Goal: Obtain resource: Download file/media

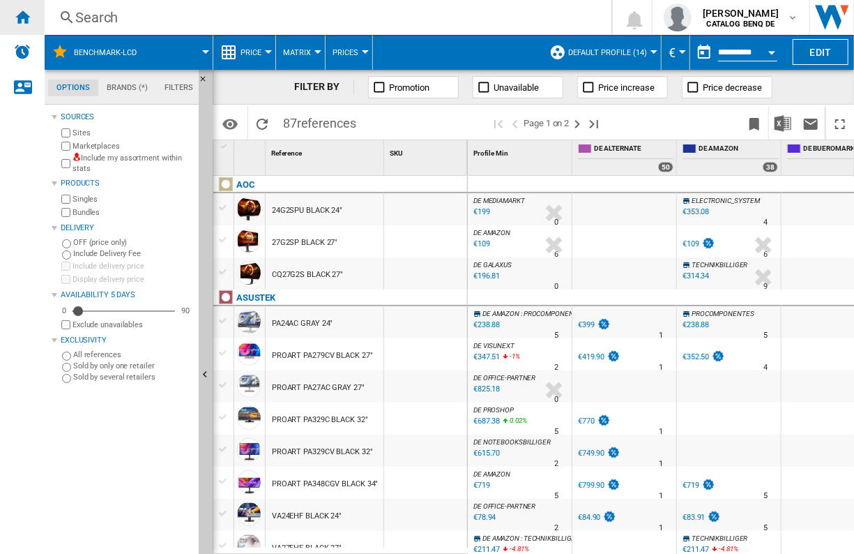
scroll to position [591, 0]
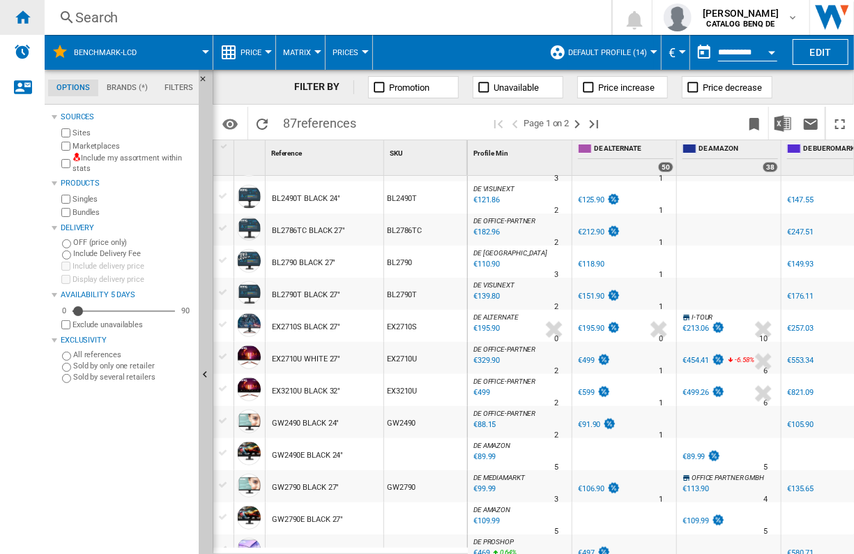
click at [24, 14] on ng-md-icon "Home" at bounding box center [22, 16] width 17 height 17
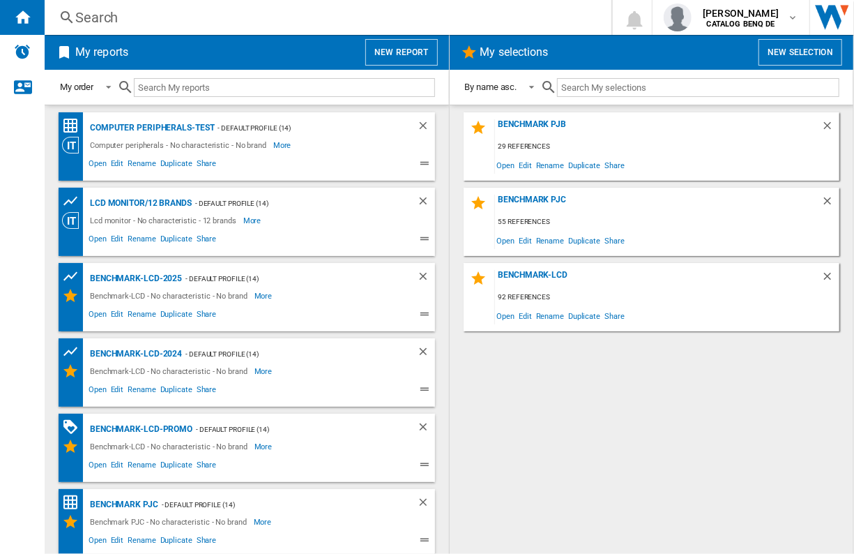
scroll to position [78, 0]
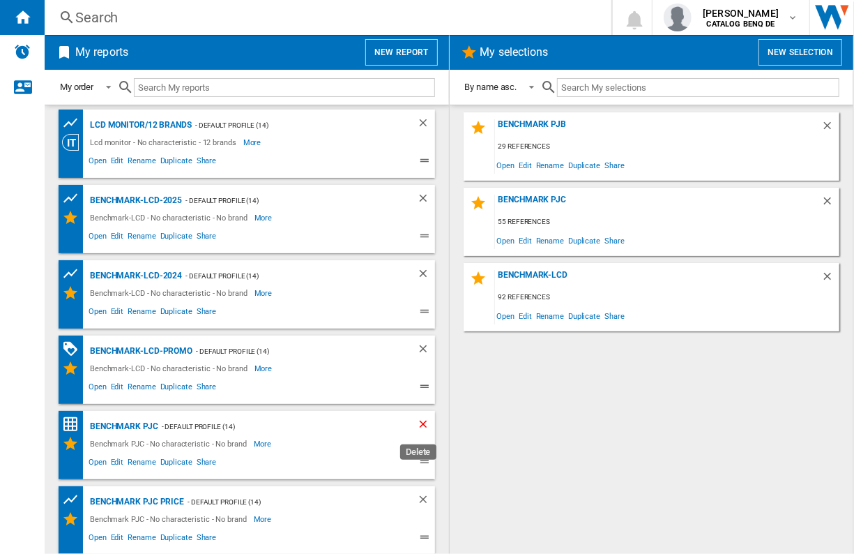
click at [419, 418] on ng-md-icon "Delete" at bounding box center [425, 426] width 17 height 17
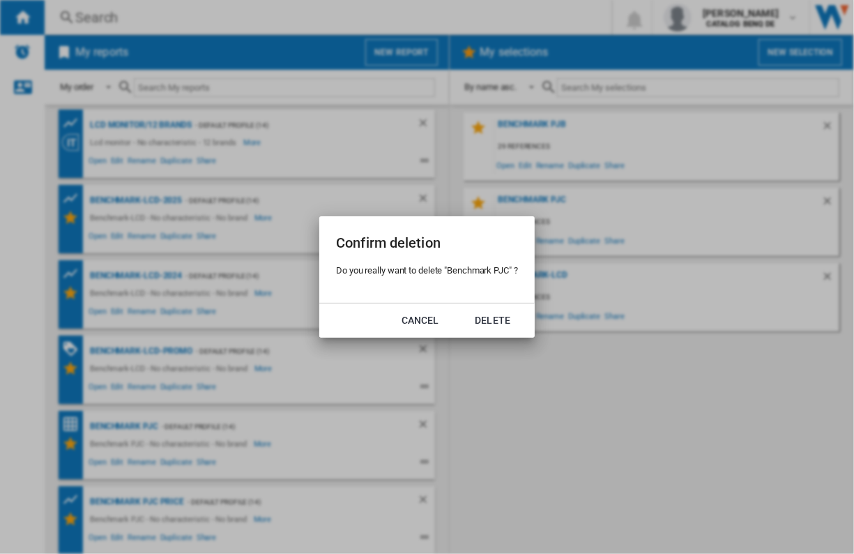
click at [459, 319] on md-dialog-actions "Cancel Delete" at bounding box center [426, 320] width 215 height 35
click at [481, 316] on button "Delete" at bounding box center [492, 319] width 61 height 25
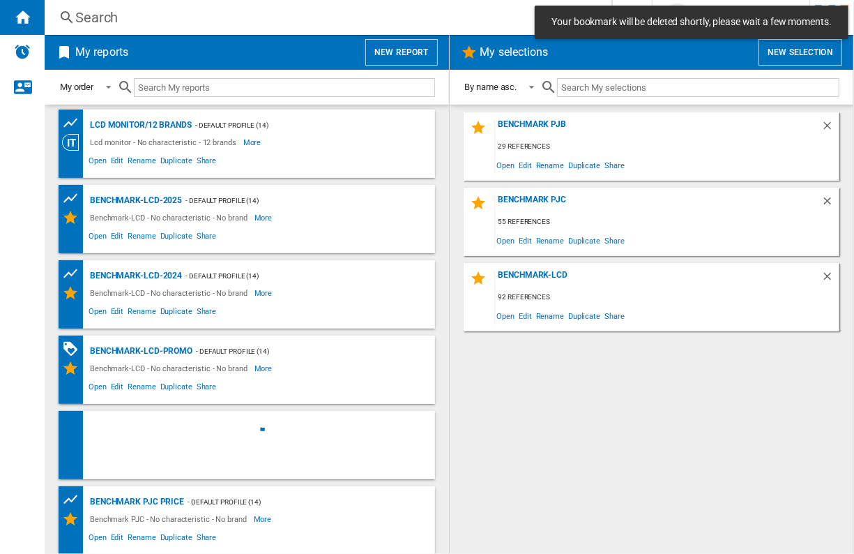
scroll to position [0, 0]
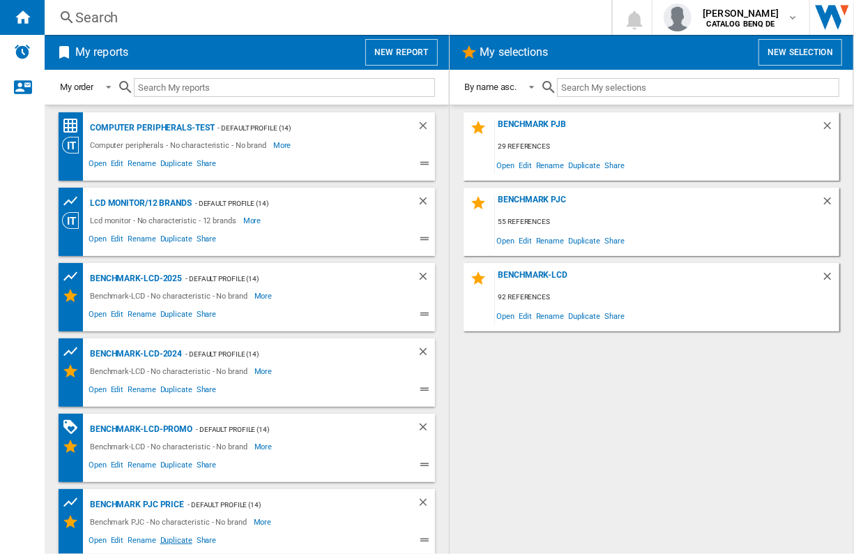
click at [160, 536] on span "Duplicate" at bounding box center [176, 541] width 36 height 17
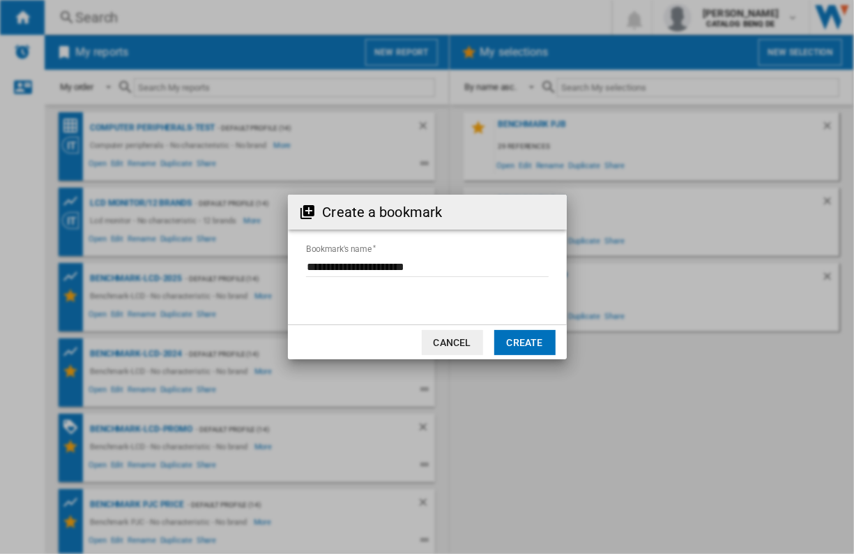
click at [525, 335] on button "Create" at bounding box center [524, 342] width 61 height 25
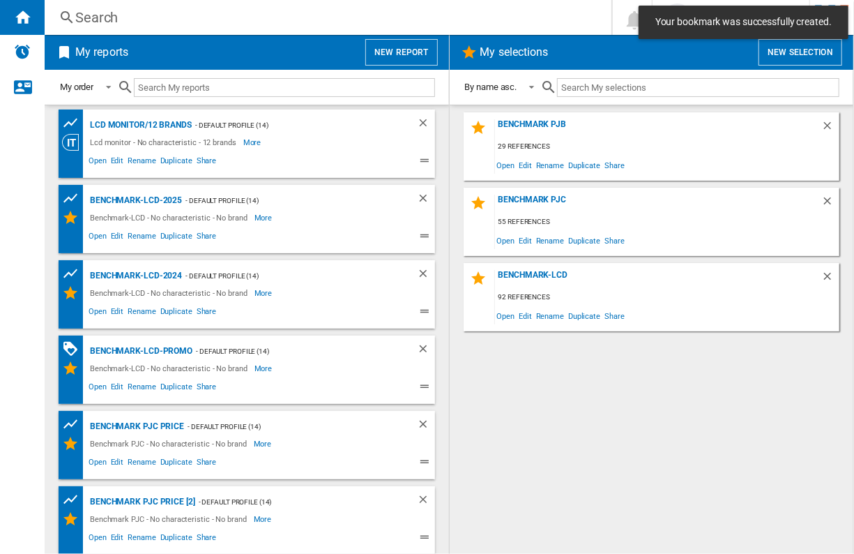
scroll to position [78, 0]
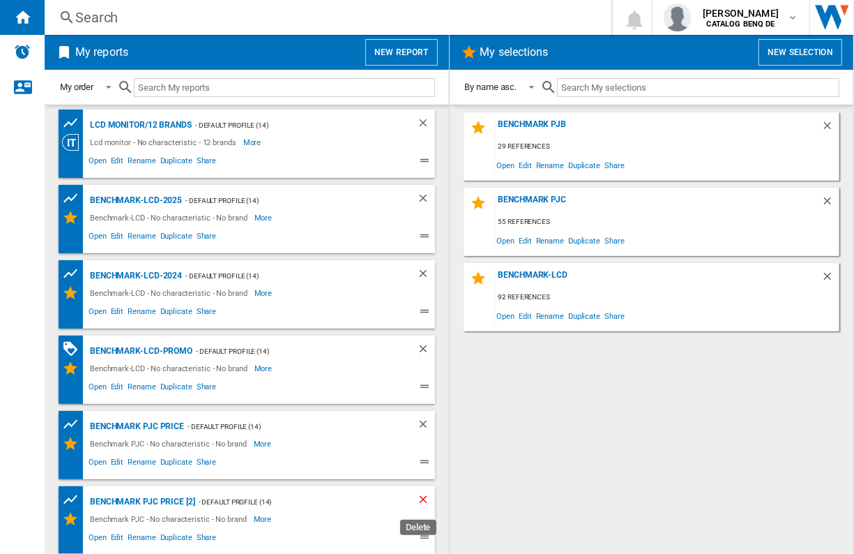
click at [424, 493] on ng-md-icon "Delete" at bounding box center [425, 501] width 17 height 17
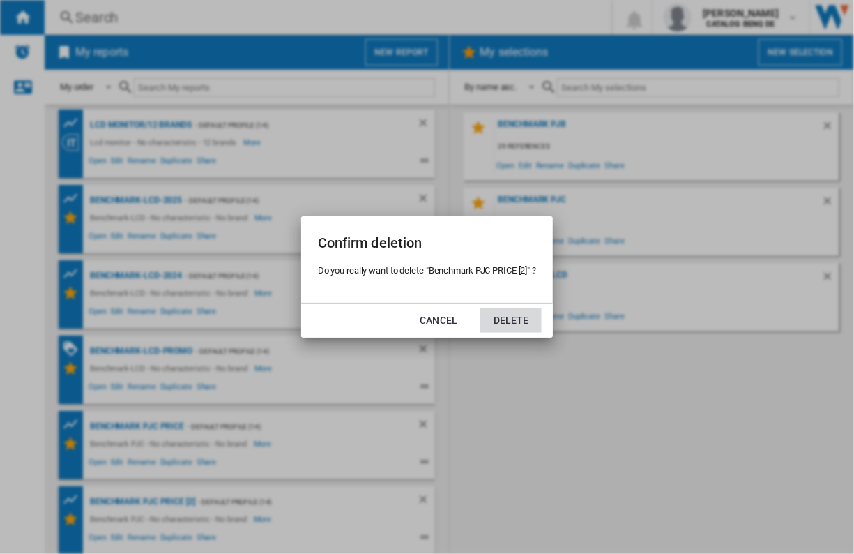
click at [501, 314] on button "Delete" at bounding box center [510, 319] width 61 height 25
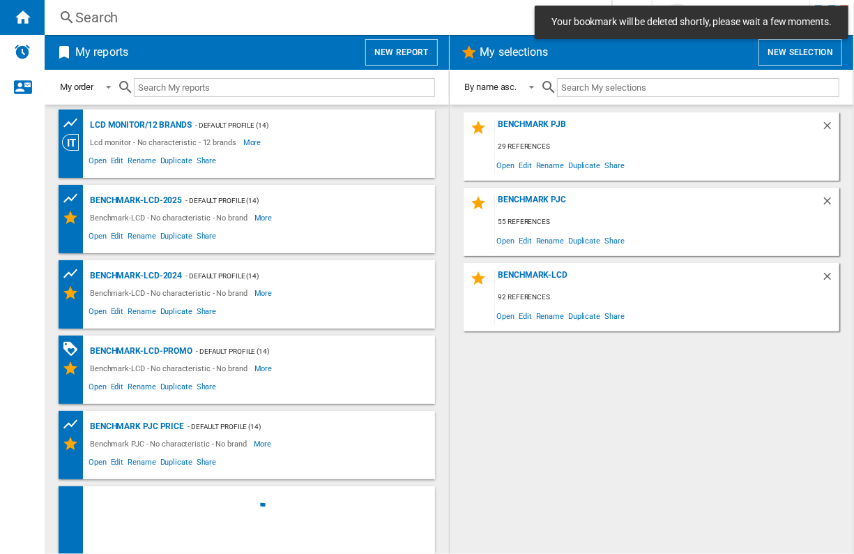
scroll to position [0, 0]
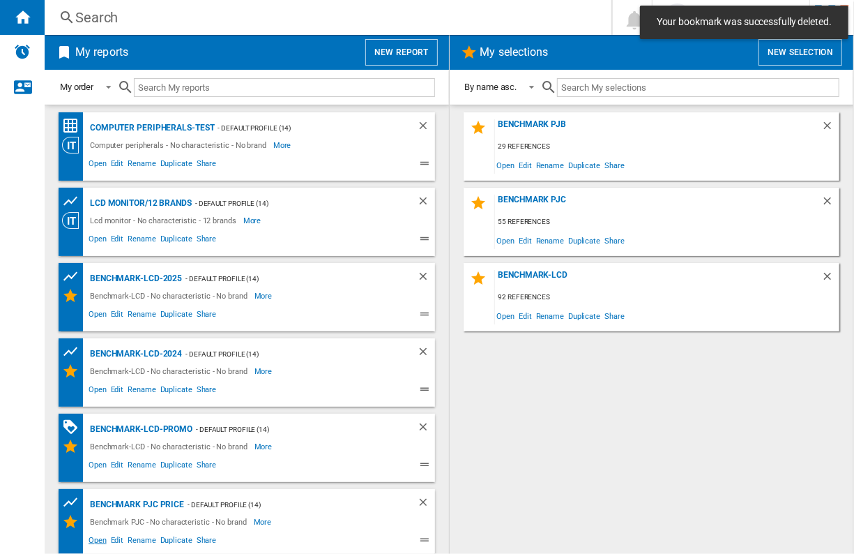
click at [98, 536] on span "Open" at bounding box center [97, 541] width 22 height 17
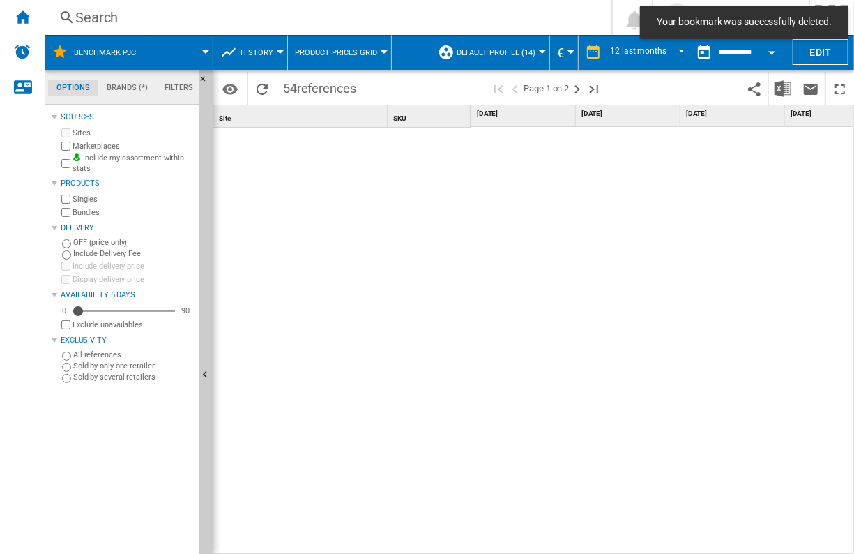
click at [109, 59] on button "Benchmark PJC" at bounding box center [112, 52] width 76 height 35
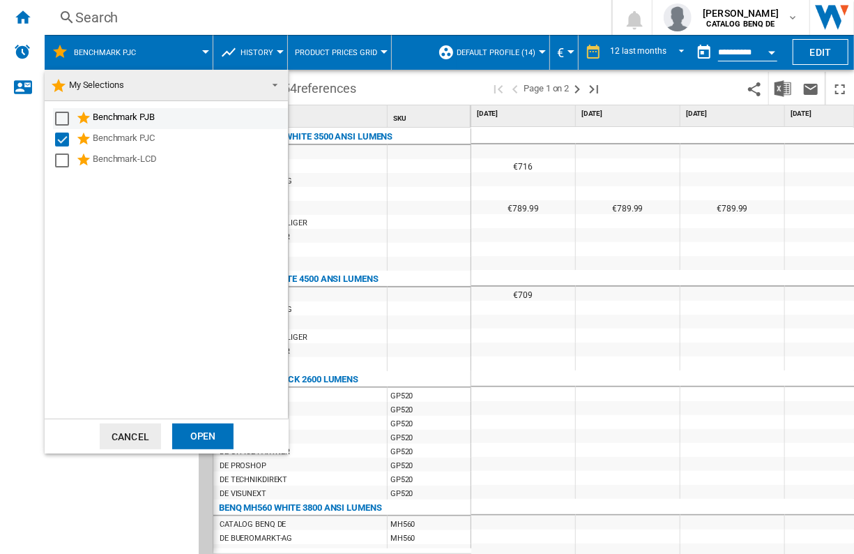
click at [130, 108] on div "Benchmark PJB" at bounding box center [170, 118] width 235 height 21
click at [61, 119] on div "Select" at bounding box center [62, 119] width 14 height 14
click at [94, 141] on div "Benchmark PJC" at bounding box center [189, 139] width 193 height 17
click at [197, 427] on div "Open" at bounding box center [202, 436] width 61 height 26
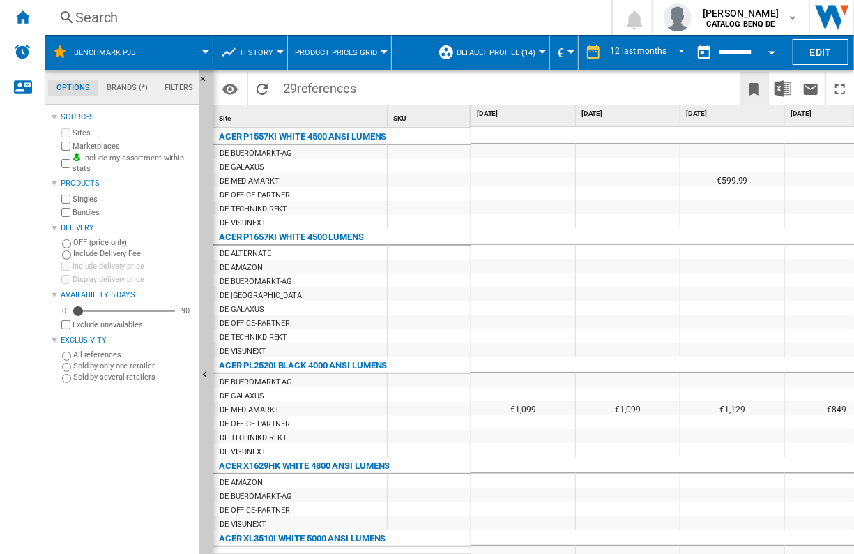
click at [766, 96] on button "Bookmark this report" at bounding box center [754, 88] width 28 height 33
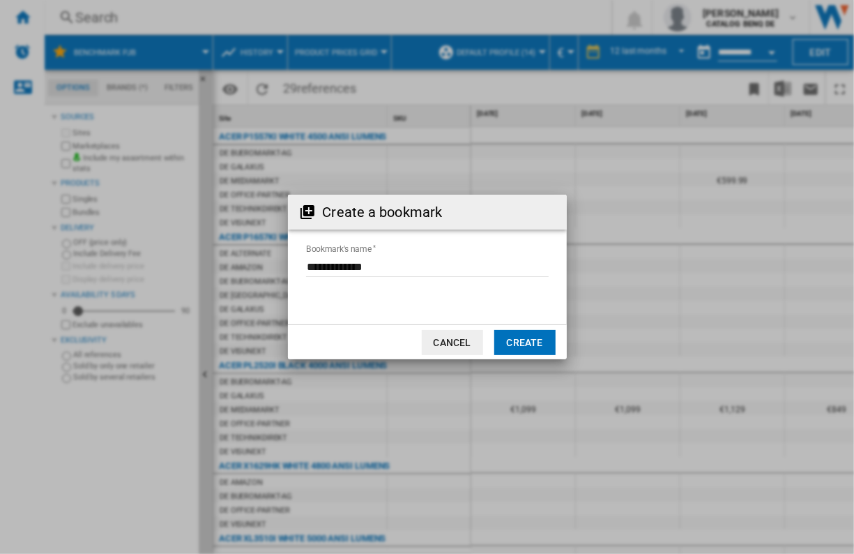
click at [515, 341] on button "Create" at bounding box center [524, 342] width 61 height 25
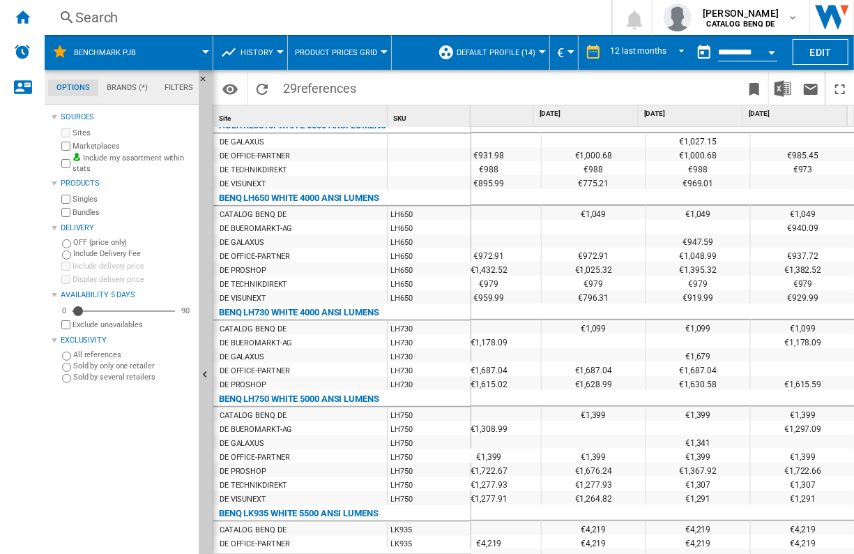
scroll to position [402, 820]
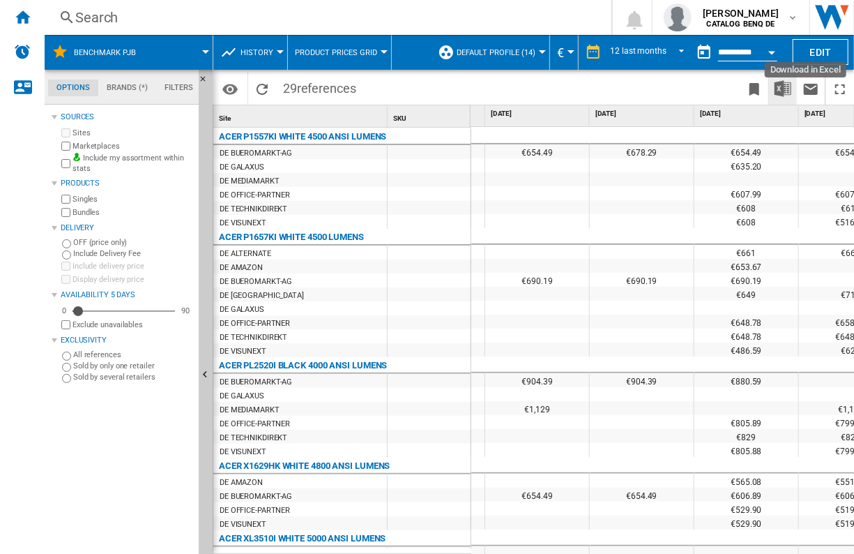
click at [778, 84] on img "Download in Excel" at bounding box center [783, 88] width 17 height 17
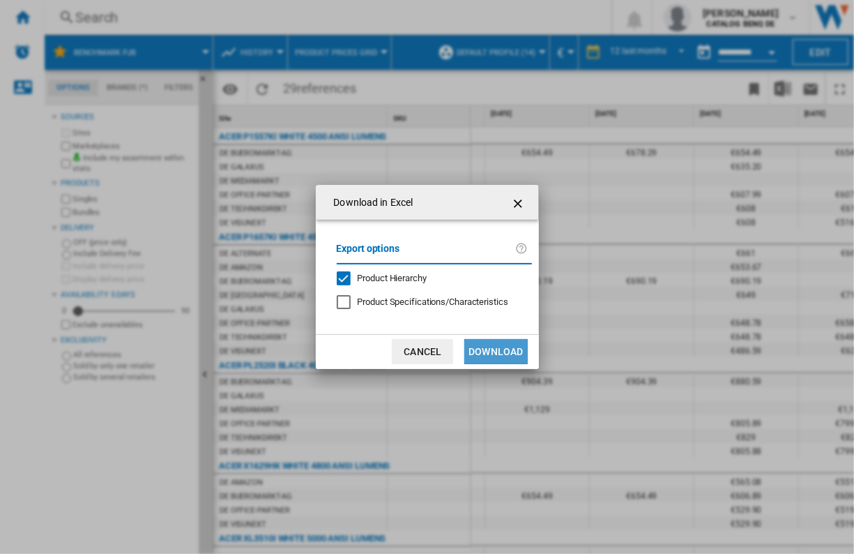
click at [497, 352] on button "Download" at bounding box center [495, 351] width 63 height 25
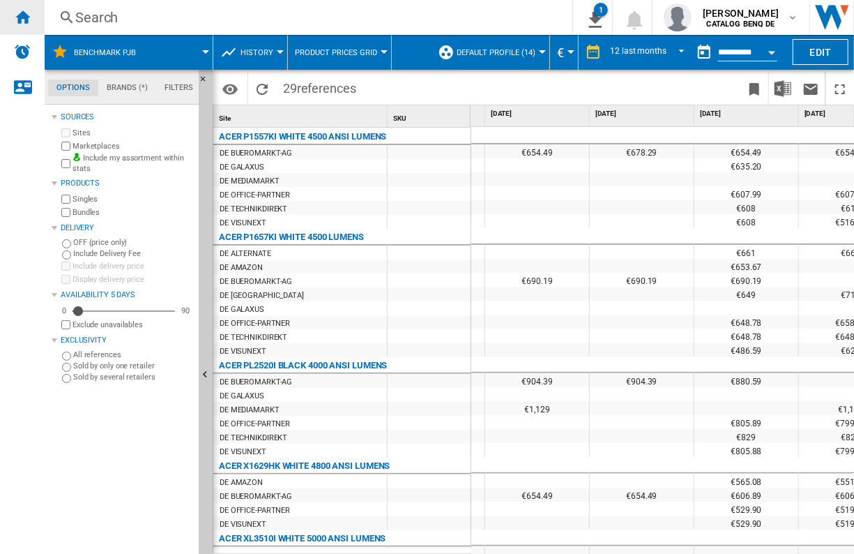
click at [30, 14] on ng-md-icon "Home" at bounding box center [22, 16] width 17 height 17
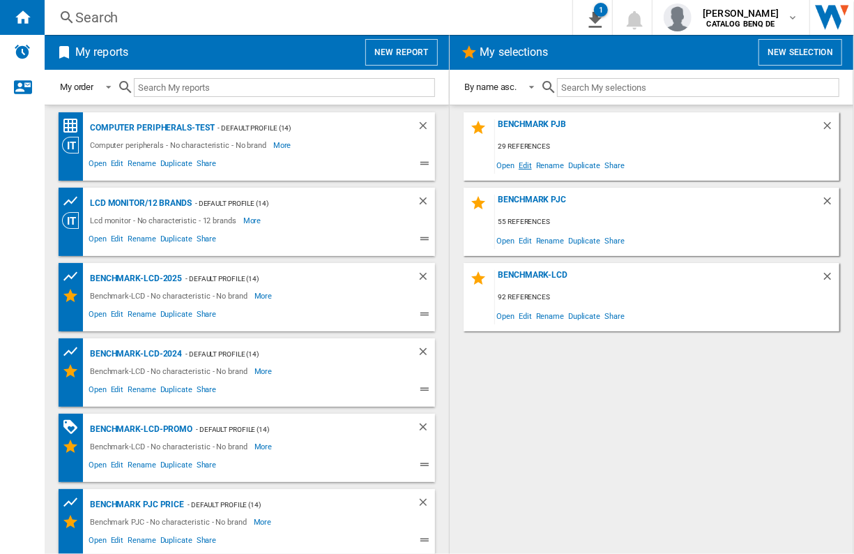
click at [529, 168] on span "Edit" at bounding box center [525, 164] width 17 height 19
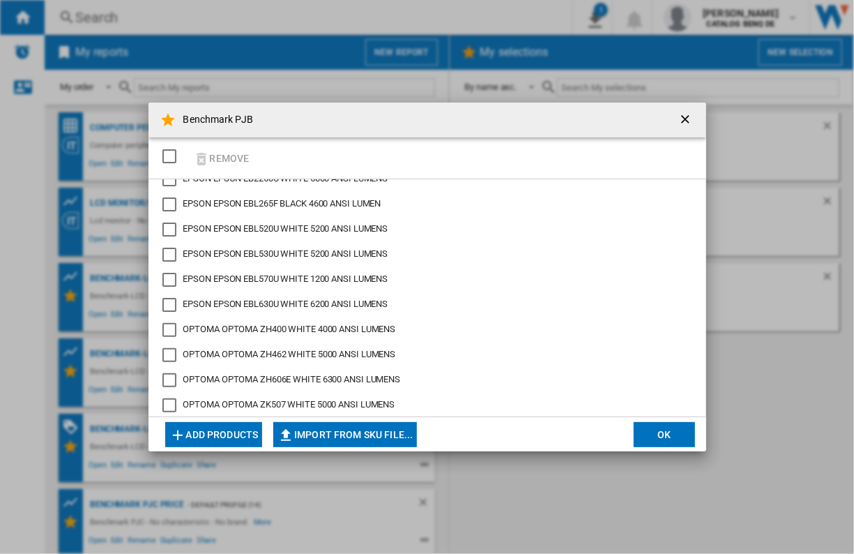
scroll to position [296, 0]
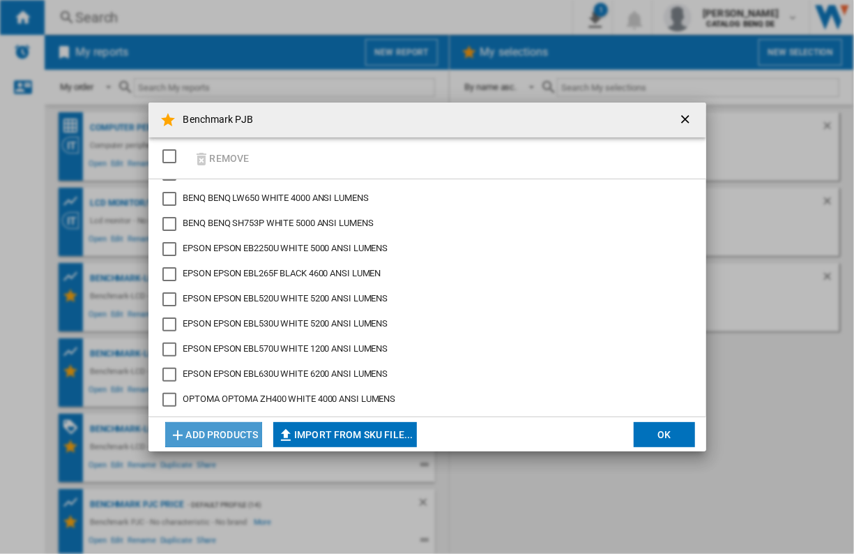
click at [244, 425] on button "Add products" at bounding box center [214, 434] width 98 height 25
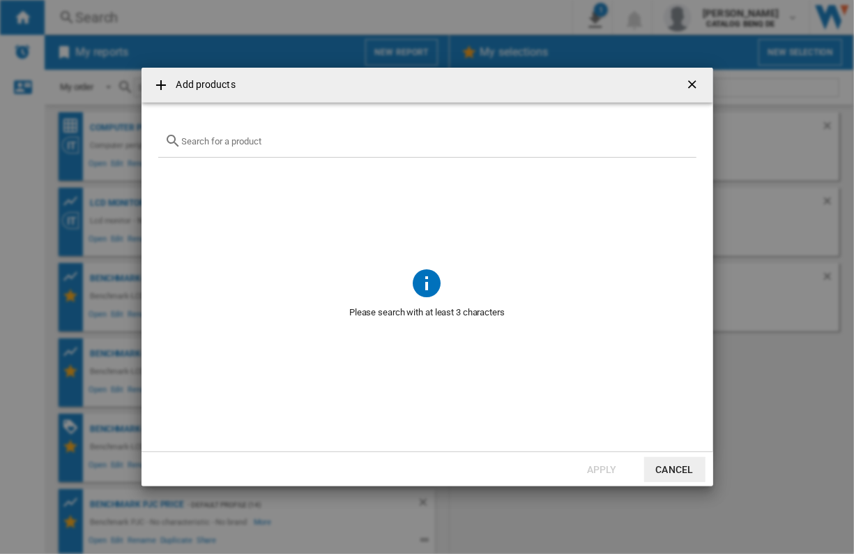
click at [270, 142] on input "text" at bounding box center [436, 141] width 508 height 10
type input "L"
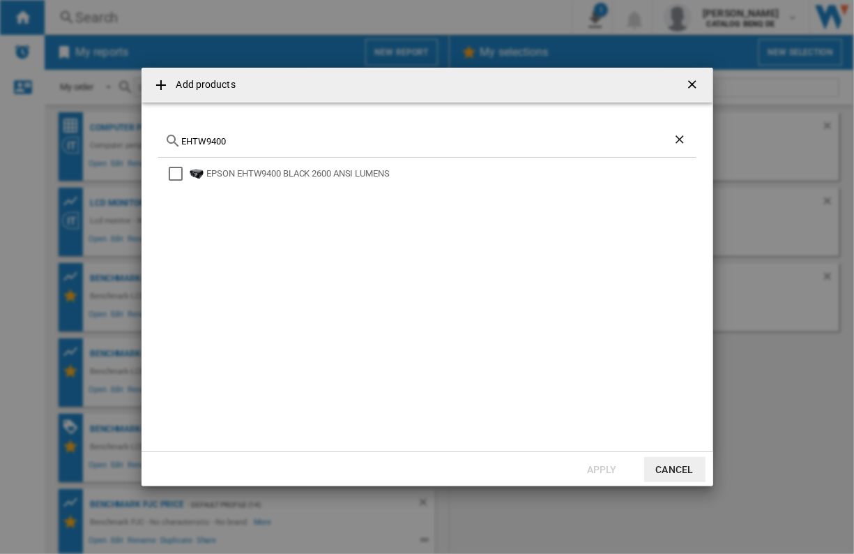
type input "EHTW9400"
click at [672, 470] on button "Cancel" at bounding box center [674, 469] width 61 height 25
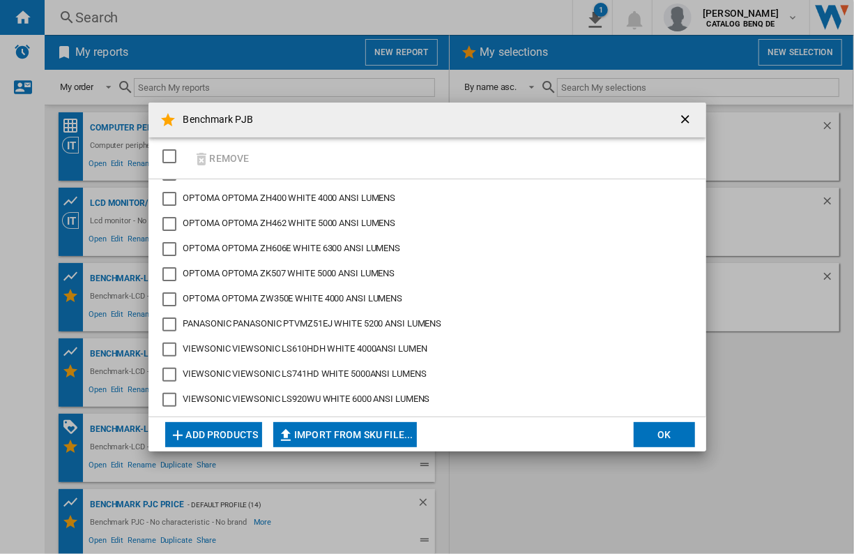
scroll to position [505, 0]
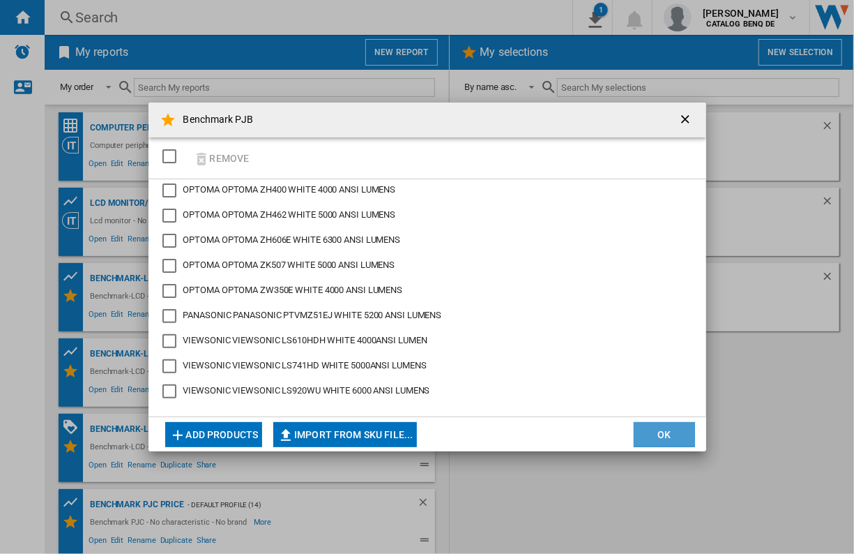
click at [648, 434] on button "OK" at bounding box center [664, 434] width 61 height 25
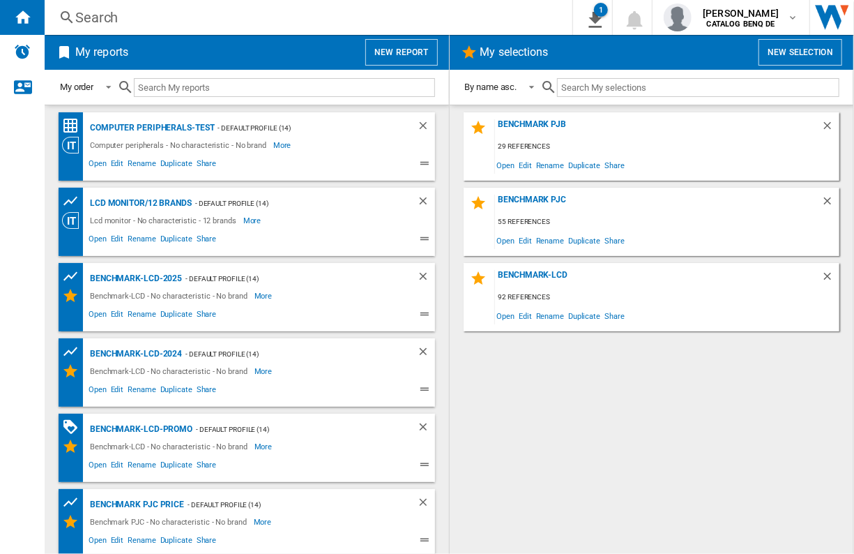
click at [584, 425] on div "Benchmark PJB 29 references Open Edit Rename Duplicate Share Benchmark PJC 55 r…" at bounding box center [652, 329] width 377 height 434
click at [524, 243] on span "Edit" at bounding box center [525, 240] width 17 height 19
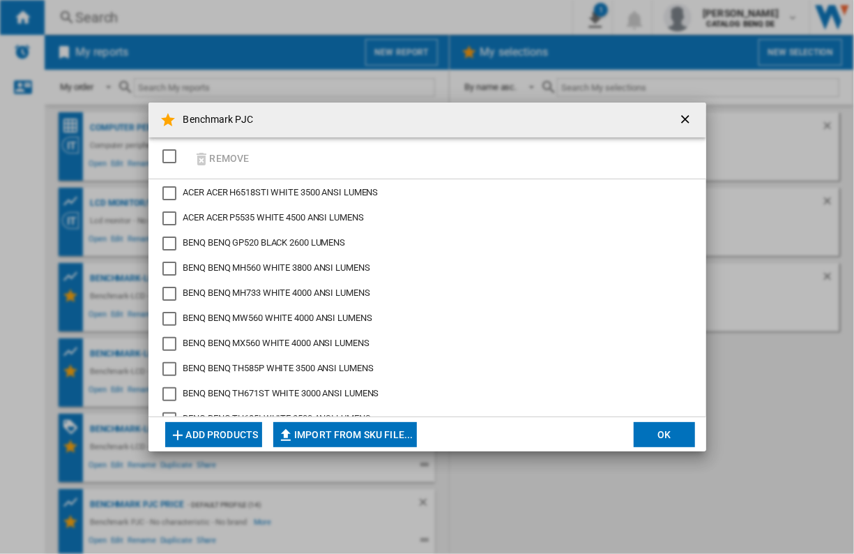
click at [215, 431] on button "Add products" at bounding box center [214, 434] width 98 height 25
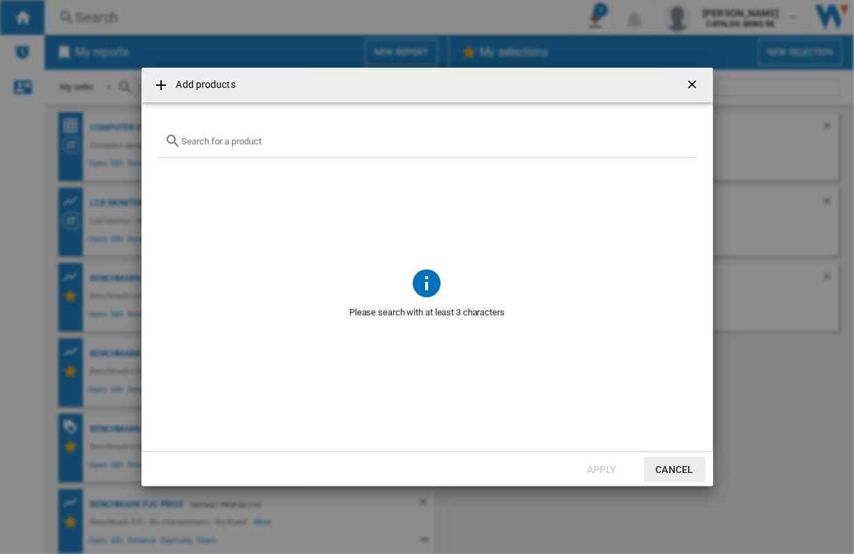
click at [302, 140] on input "Add products ..." at bounding box center [436, 141] width 508 height 10
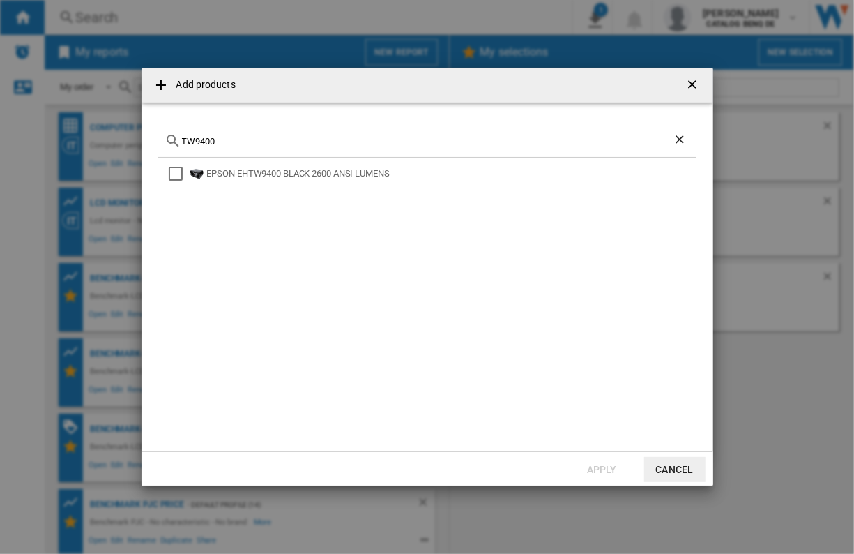
type input "TW9400"
click at [291, 184] on div "EPSON EHTW9400 BLACK 2600 ANSI LUMENS" at bounding box center [427, 296] width 538 height 277
click at [292, 172] on div "EPSON EHTW9400 BLACK 2600 ANSI LUMENS" at bounding box center [450, 174] width 487 height 14
click at [598, 461] on button "Apply" at bounding box center [602, 469] width 61 height 25
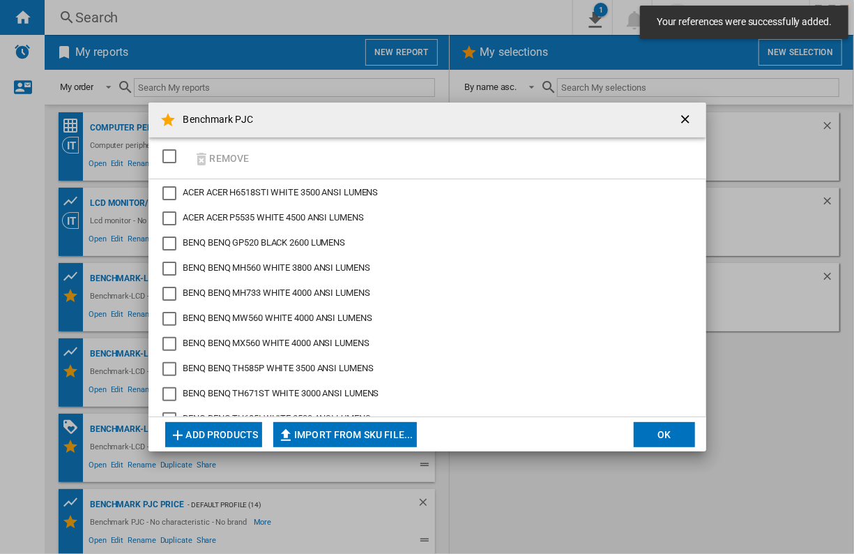
click at [681, 433] on button "OK" at bounding box center [664, 434] width 61 height 25
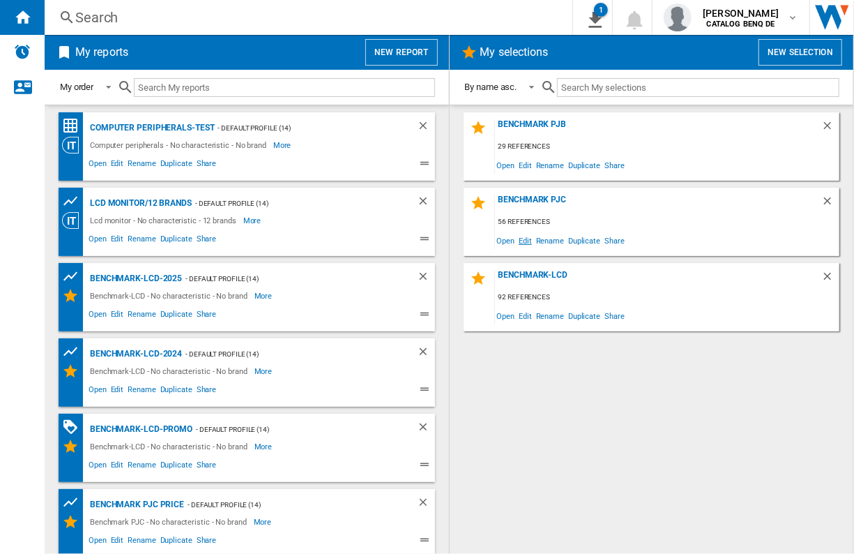
click at [525, 240] on span "Edit" at bounding box center [525, 240] width 17 height 19
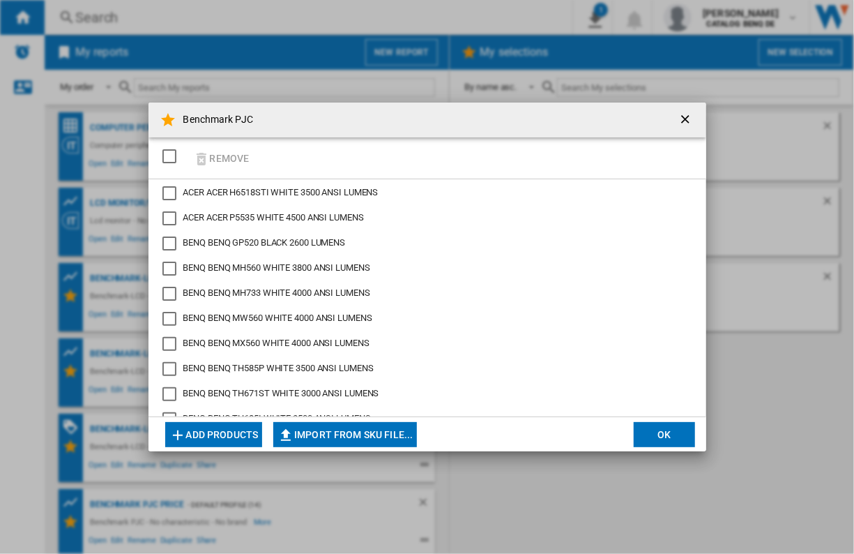
click at [379, 423] on button "Import from SKU file..." at bounding box center [345, 434] width 144 height 25
click at [218, 425] on button "Add products" at bounding box center [214, 434] width 98 height 25
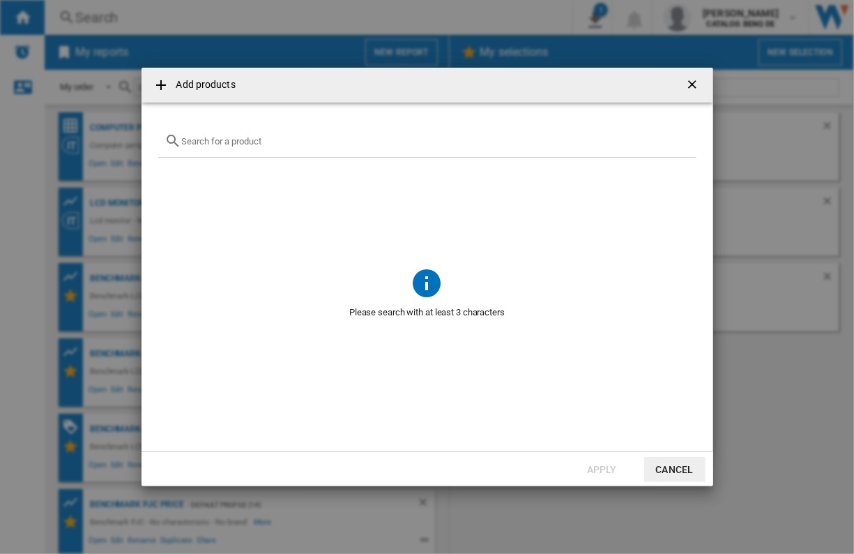
click at [260, 137] on input "Add products ..." at bounding box center [436, 141] width 508 height 10
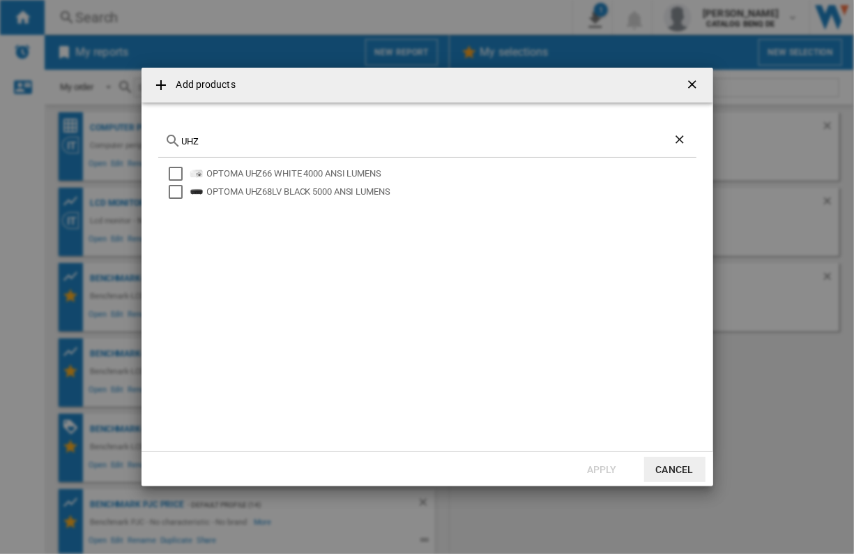
type input "UHZ"
click at [664, 464] on button "Cancel" at bounding box center [674, 469] width 61 height 25
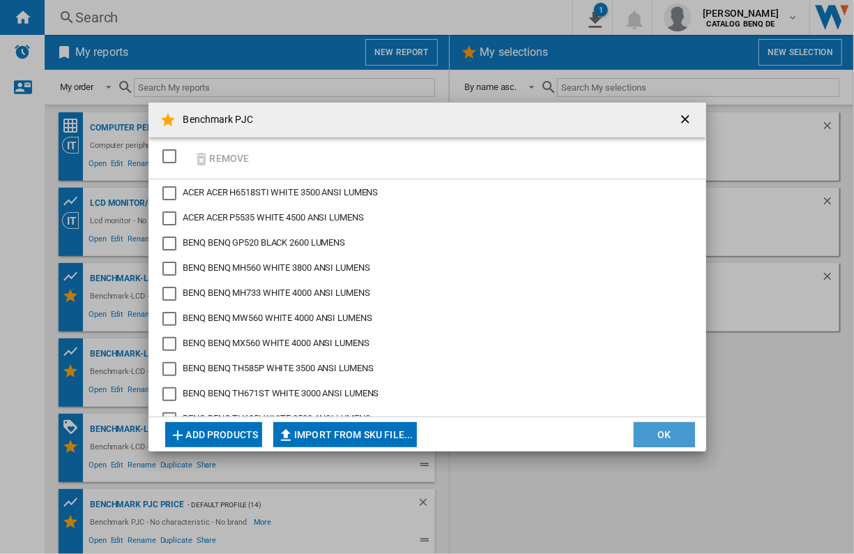
click at [663, 435] on button "OK" at bounding box center [664, 434] width 61 height 25
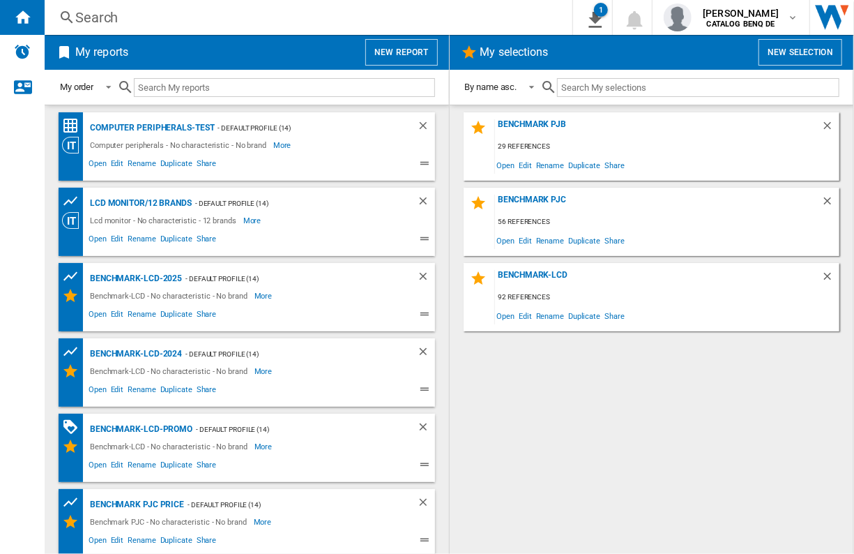
scroll to position [78, 0]
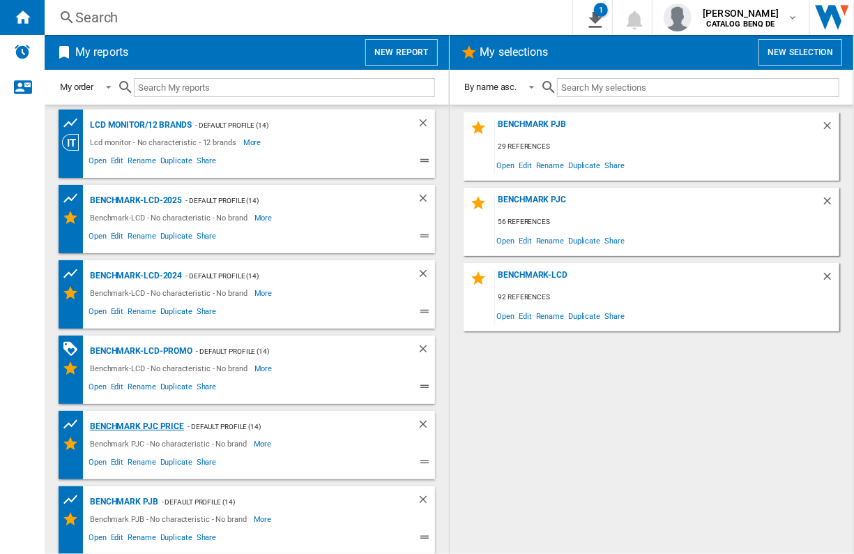
click at [164, 424] on div "Benchmark PJC PRICE" at bounding box center [135, 426] width 98 height 17
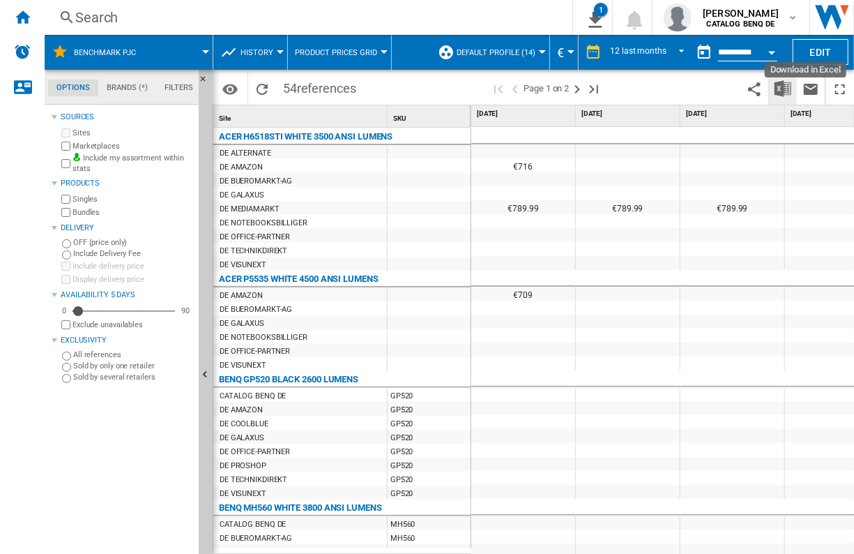
click at [783, 93] on img "Download in Excel" at bounding box center [783, 88] width 17 height 17
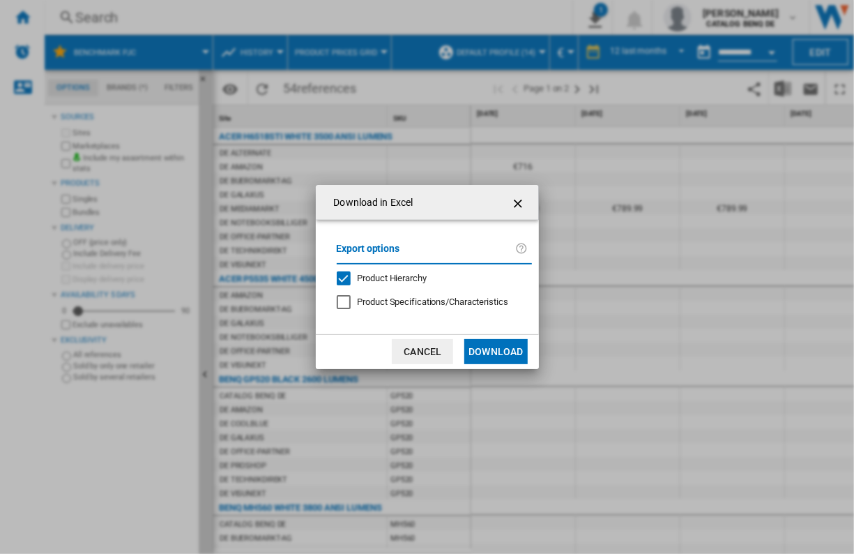
click at [488, 344] on button "Download" at bounding box center [495, 351] width 63 height 25
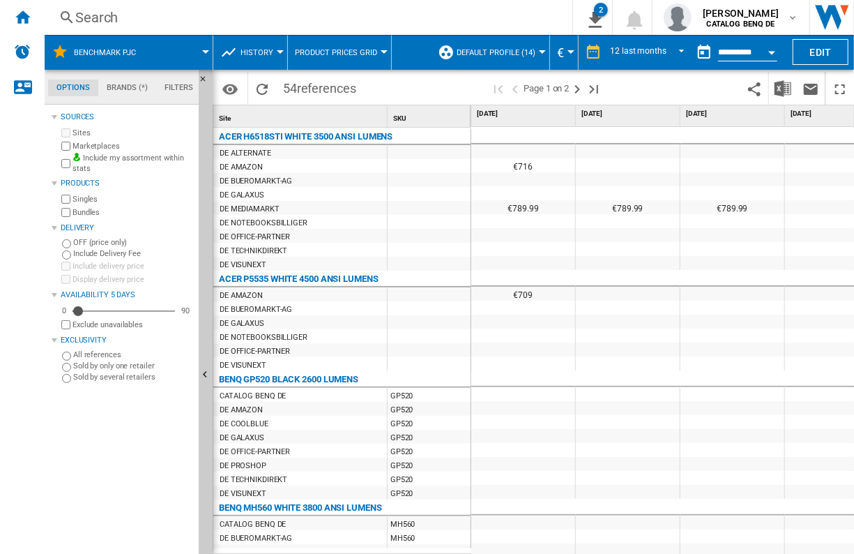
click at [102, 84] on md-tab-item "Brands (*)" at bounding box center [127, 87] width 58 height 17
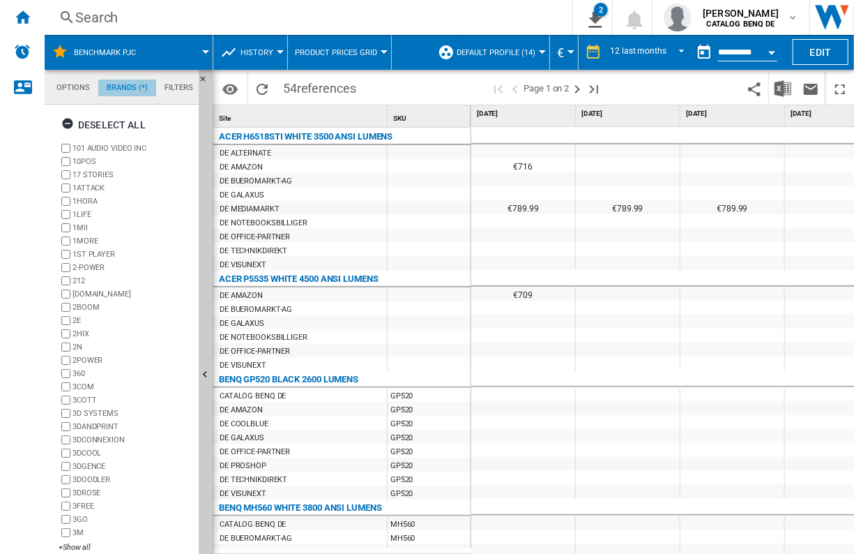
scroll to position [53, 0]
click at [87, 117] on div "Deselect all" at bounding box center [103, 124] width 84 height 25
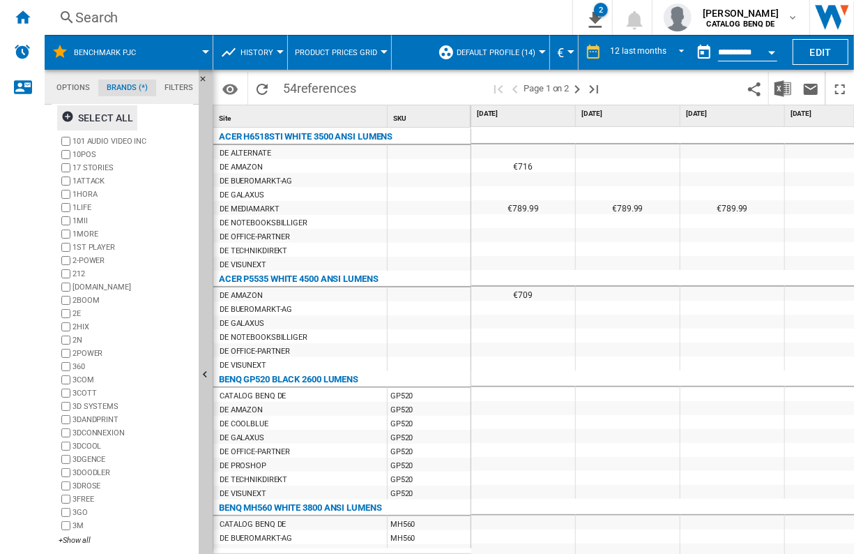
scroll to position [8, 0]
click at [81, 542] on div "+Show all" at bounding box center [126, 538] width 135 height 10
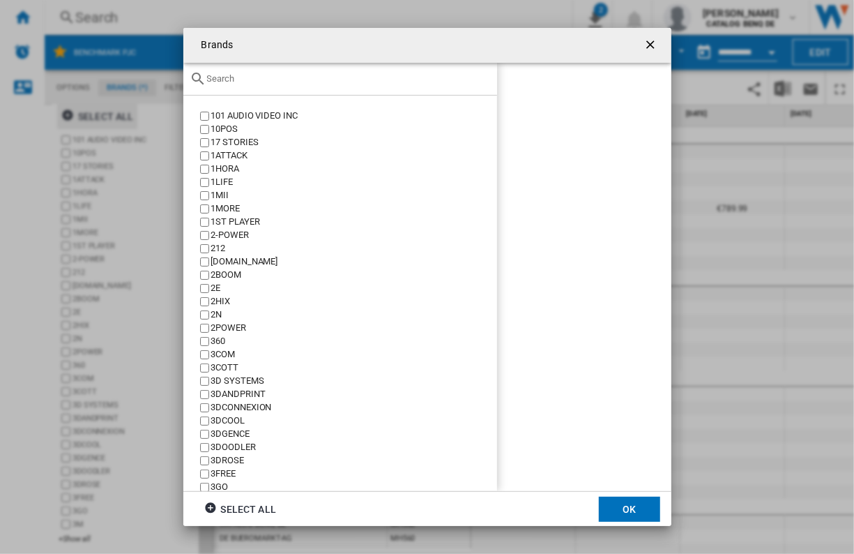
click at [351, 77] on input "text" at bounding box center [348, 78] width 283 height 10
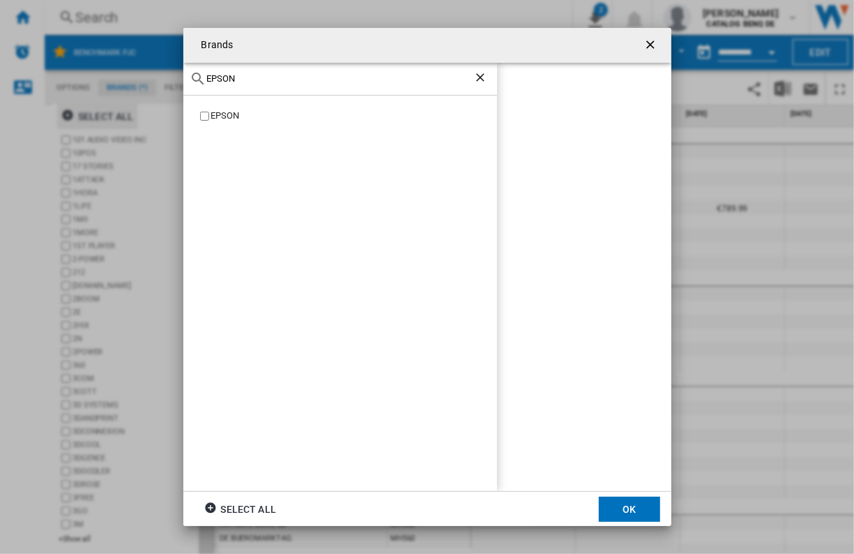
type input "EPSON"
click at [322, 121] on div "EPSON" at bounding box center [354, 115] width 286 height 13
click at [640, 506] on button "OK" at bounding box center [629, 508] width 61 height 25
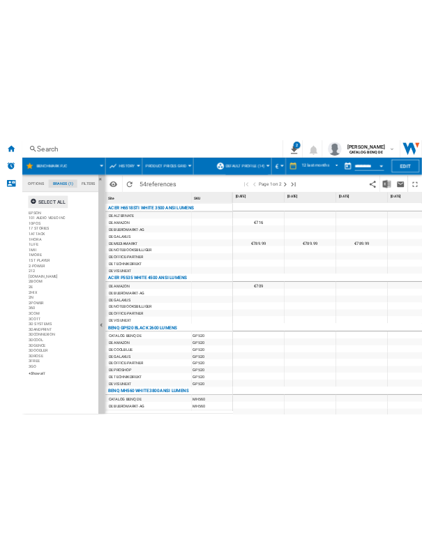
scroll to position [0, 0]
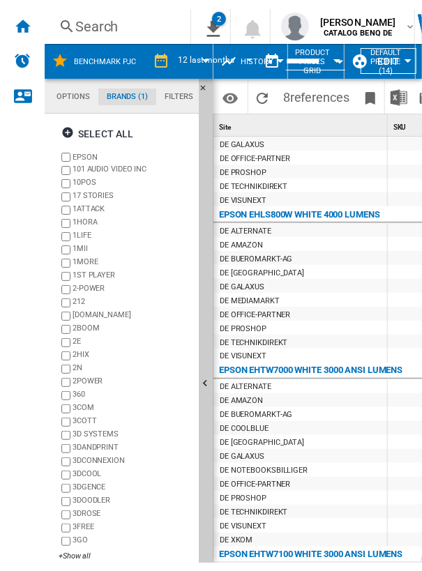
scroll to position [556, 0]
